Goal: Task Accomplishment & Management: Use online tool/utility

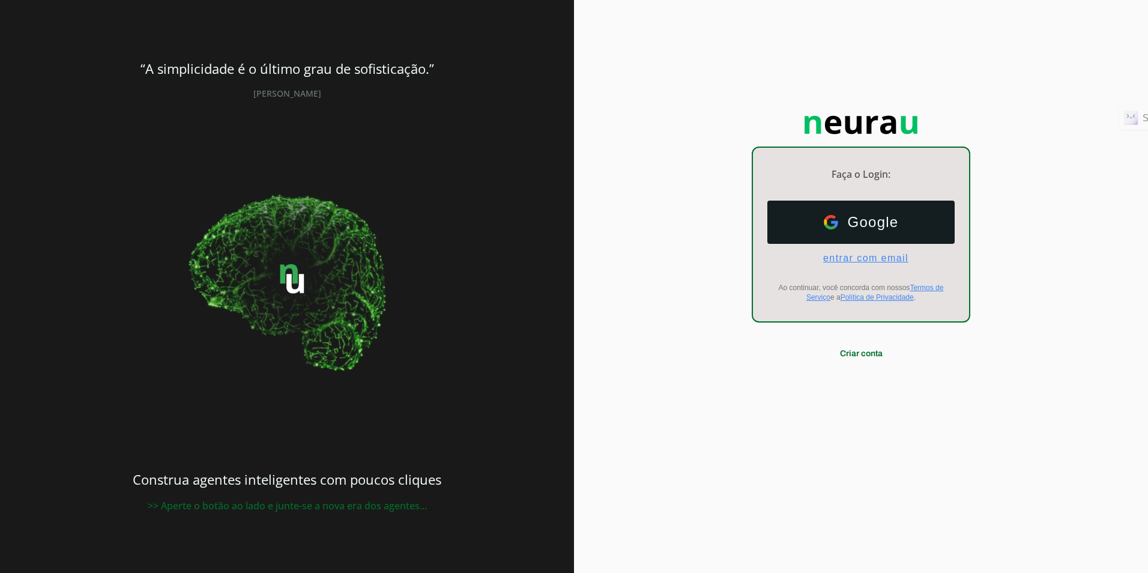
click at [860, 261] on span "entrar com email" at bounding box center [861, 258] width 95 height 11
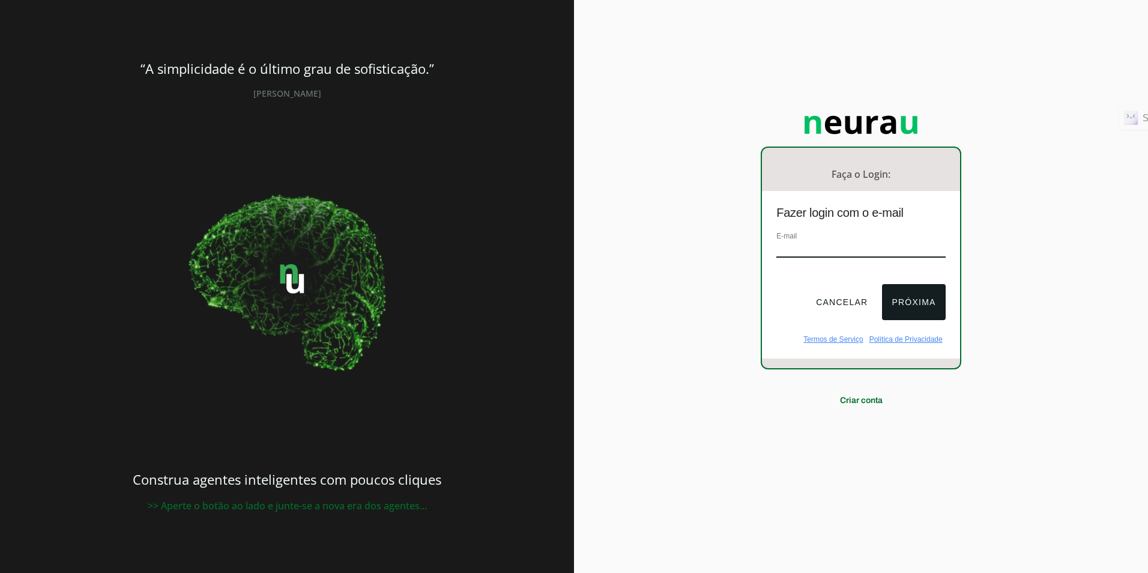
type input "[EMAIL_ADDRESS][DOMAIN_NAME]"
click at [907, 310] on button "Próxima" at bounding box center [913, 302] width 63 height 36
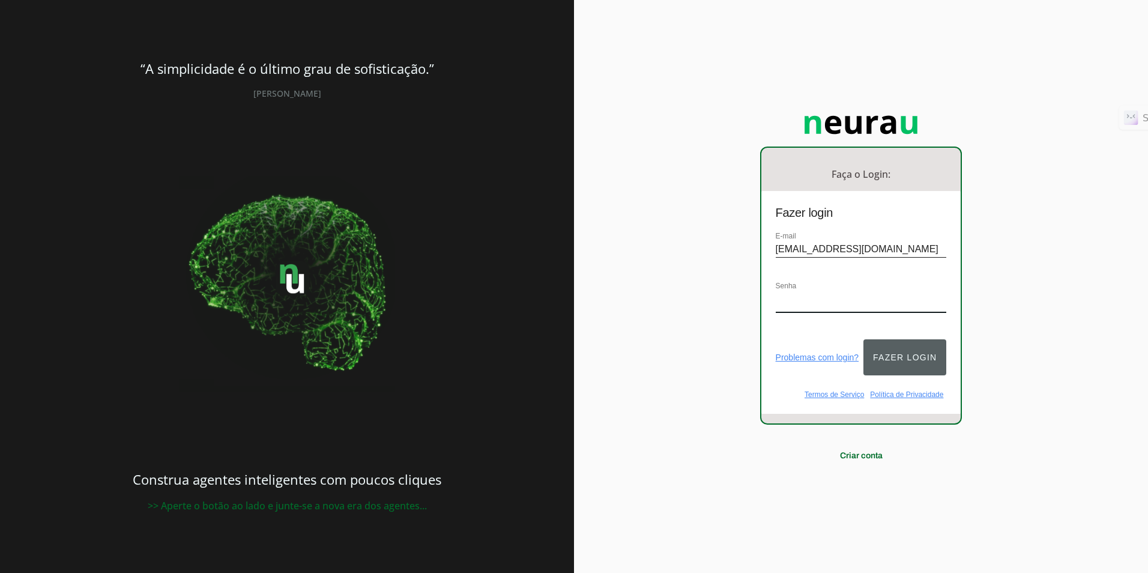
click at [917, 357] on button "Fazer login" at bounding box center [904, 357] width 83 height 36
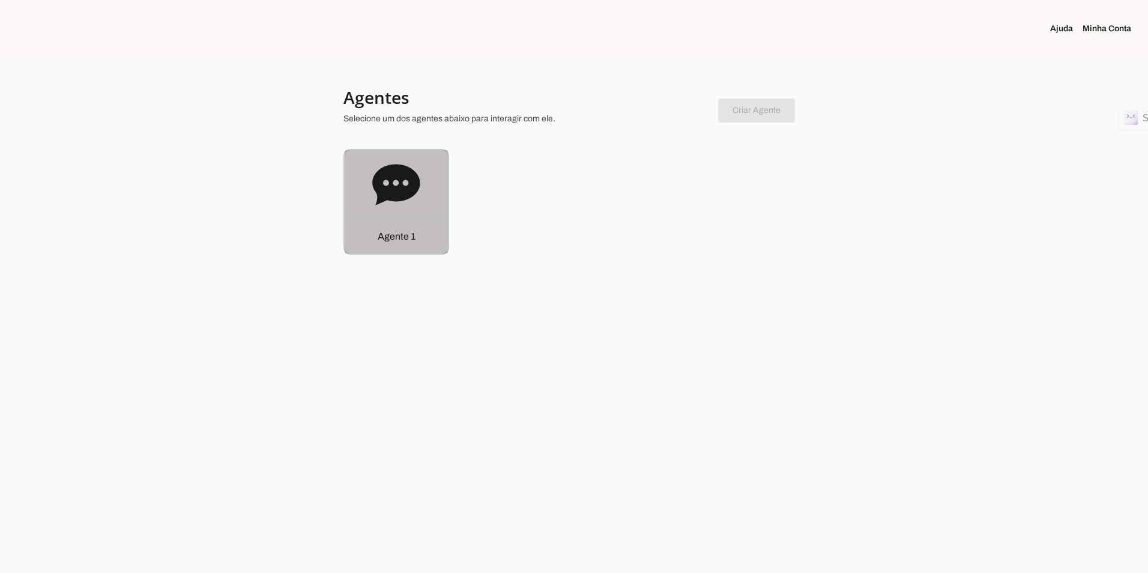
click at [416, 187] on icon at bounding box center [395, 184] width 47 height 41
